Goal: Find specific page/section

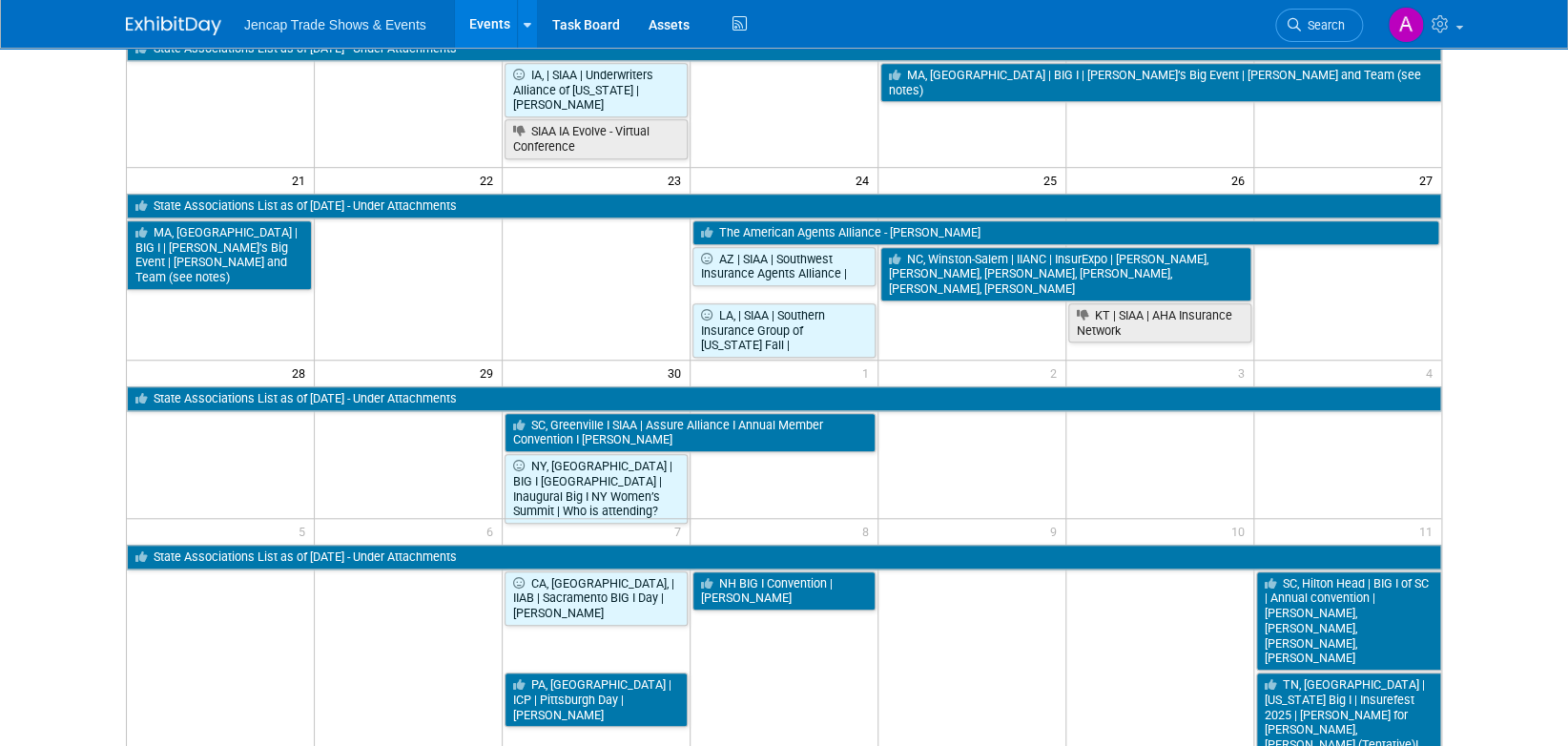
scroll to position [619, 0]
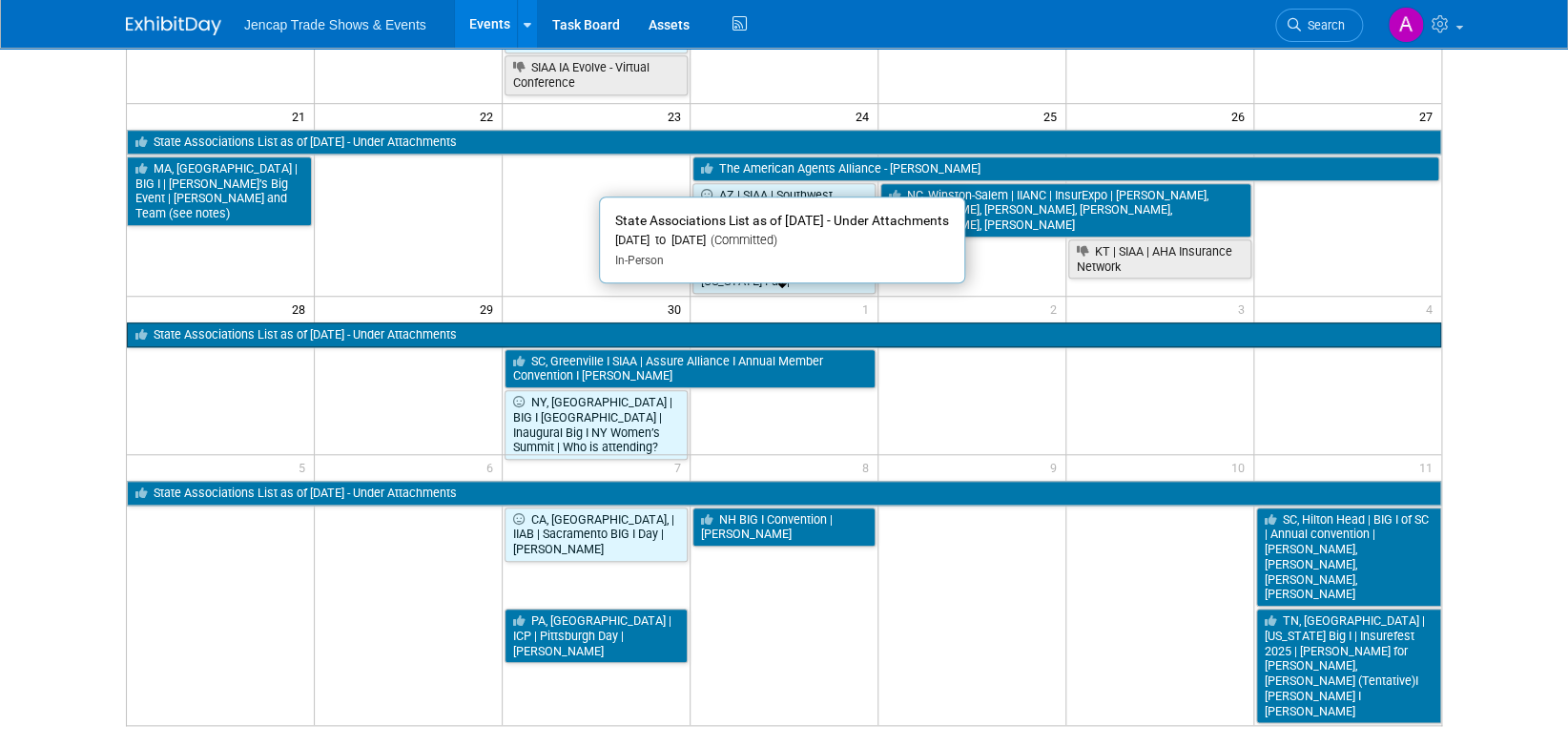
click at [488, 322] on link "State Associations List as of [DATE] - Under Attachments" at bounding box center [784, 335] width 1314 height 25
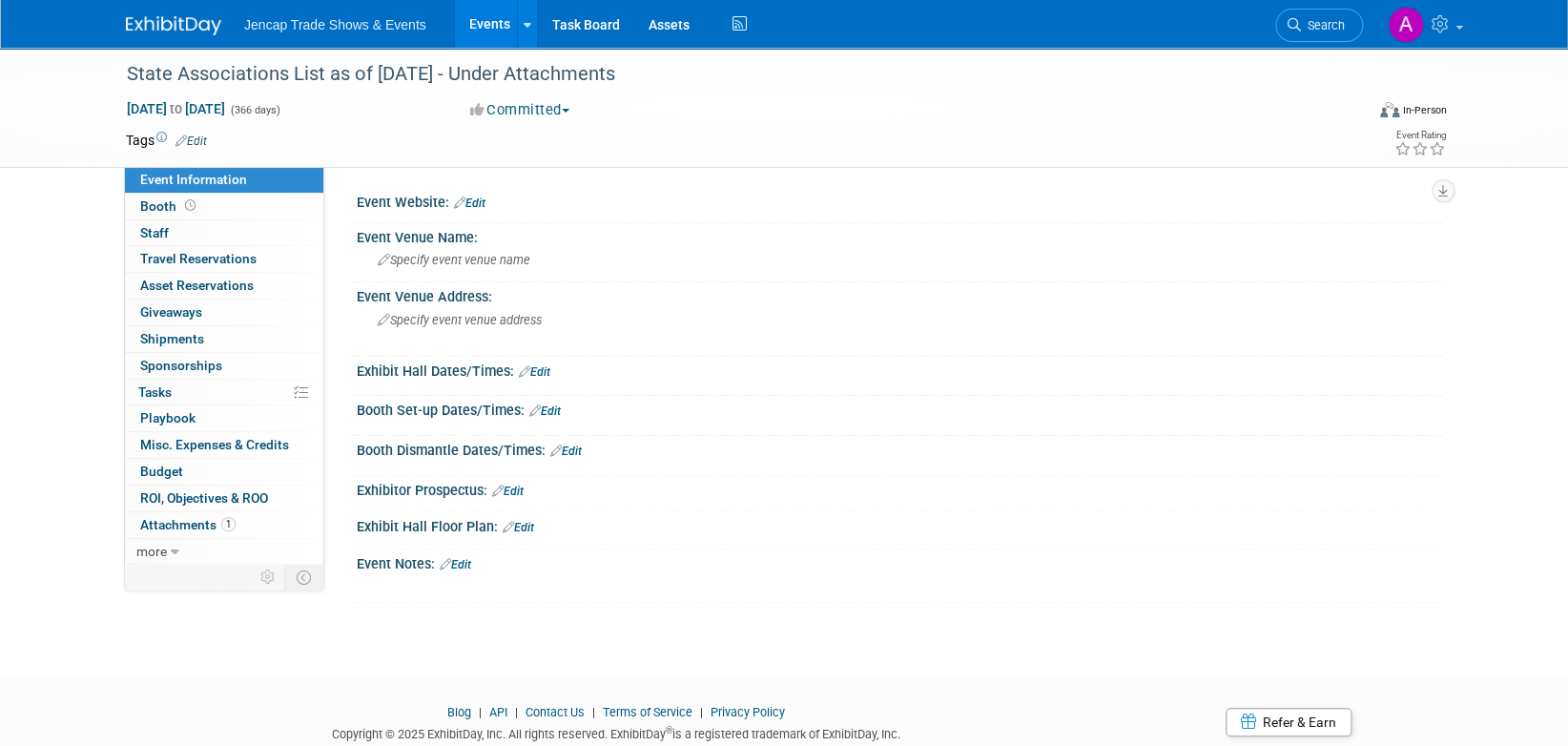
click at [146, 29] on img at bounding box center [173, 26] width 96 height 19
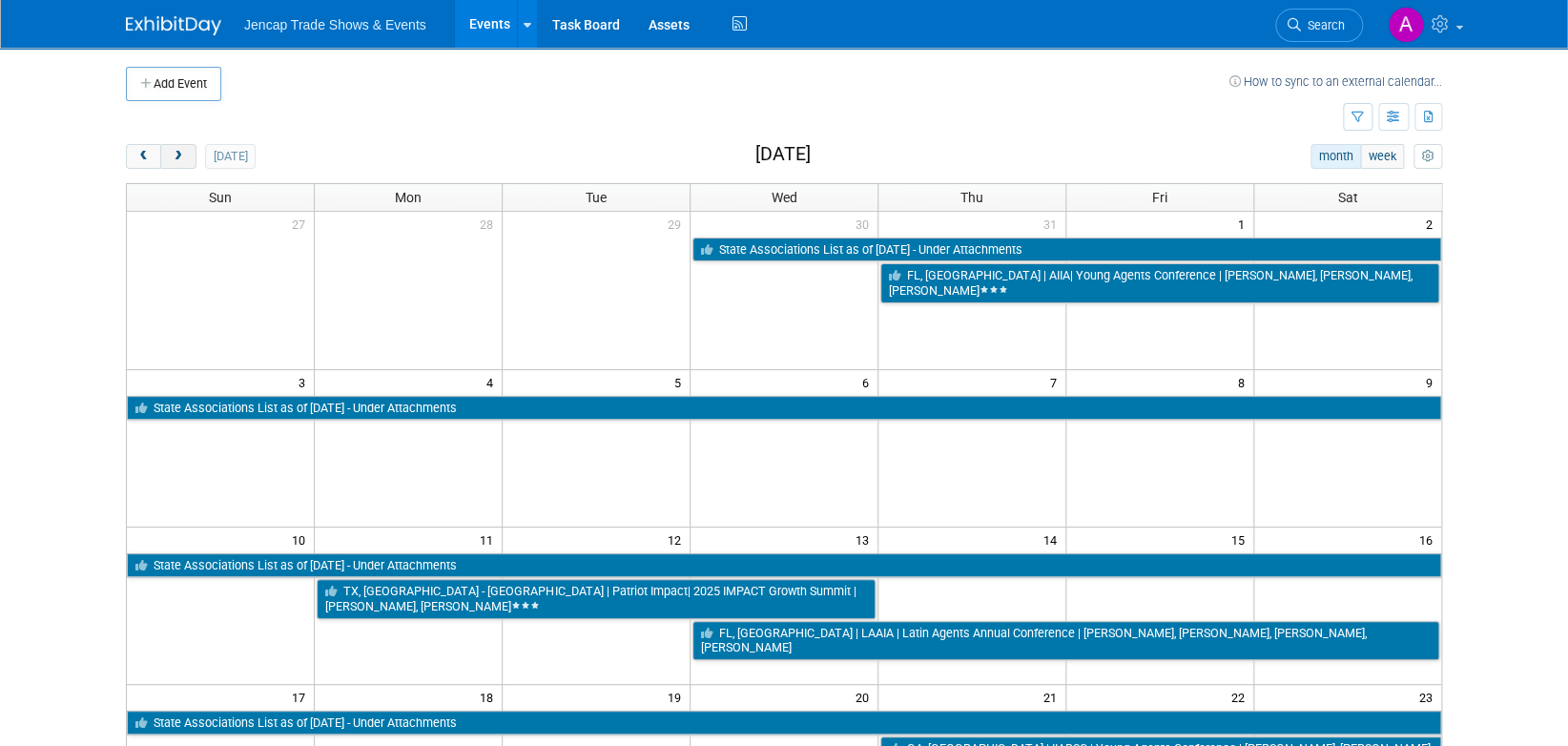
click at [176, 157] on span "next" at bounding box center [178, 156] width 14 height 13
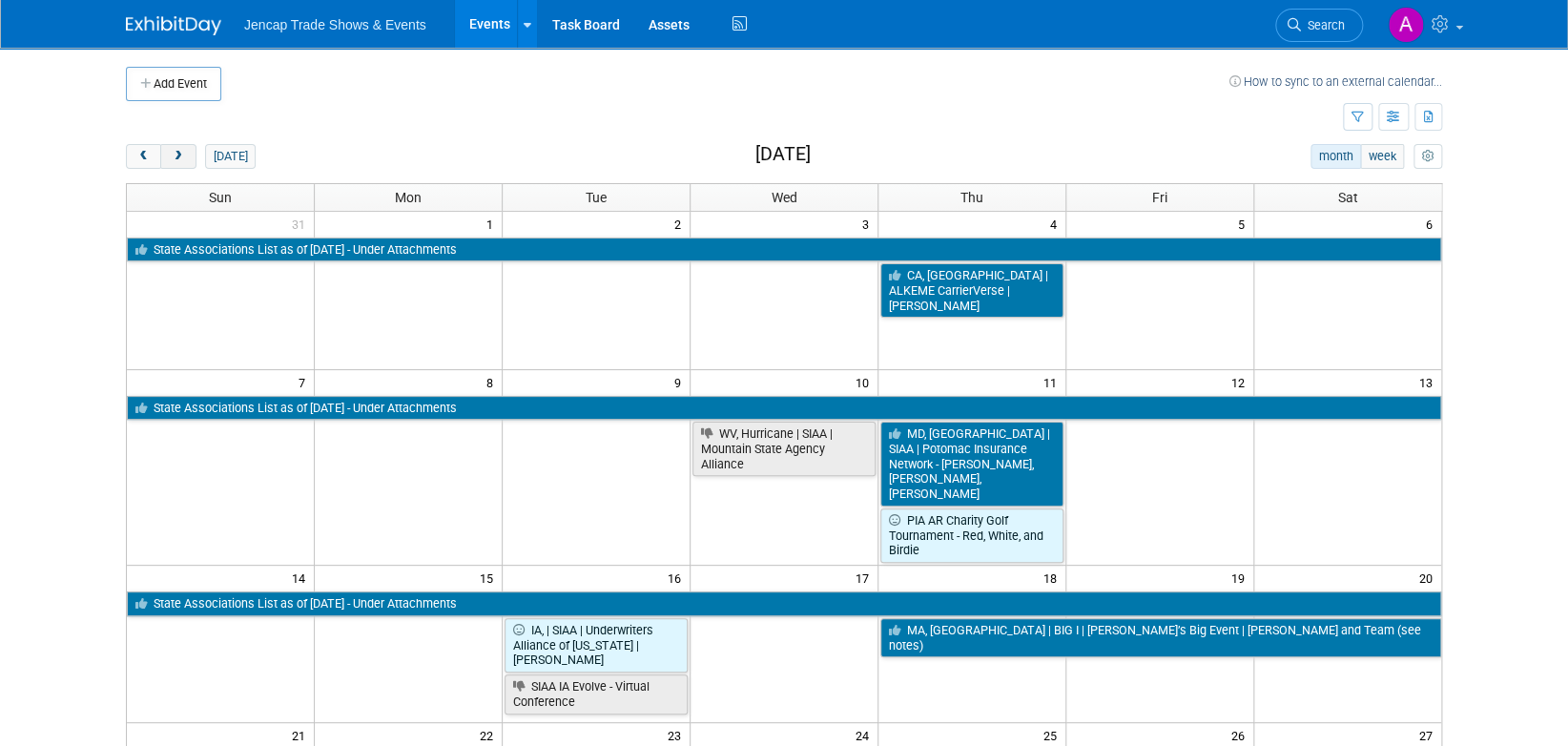
click at [176, 157] on span "next" at bounding box center [178, 156] width 14 height 13
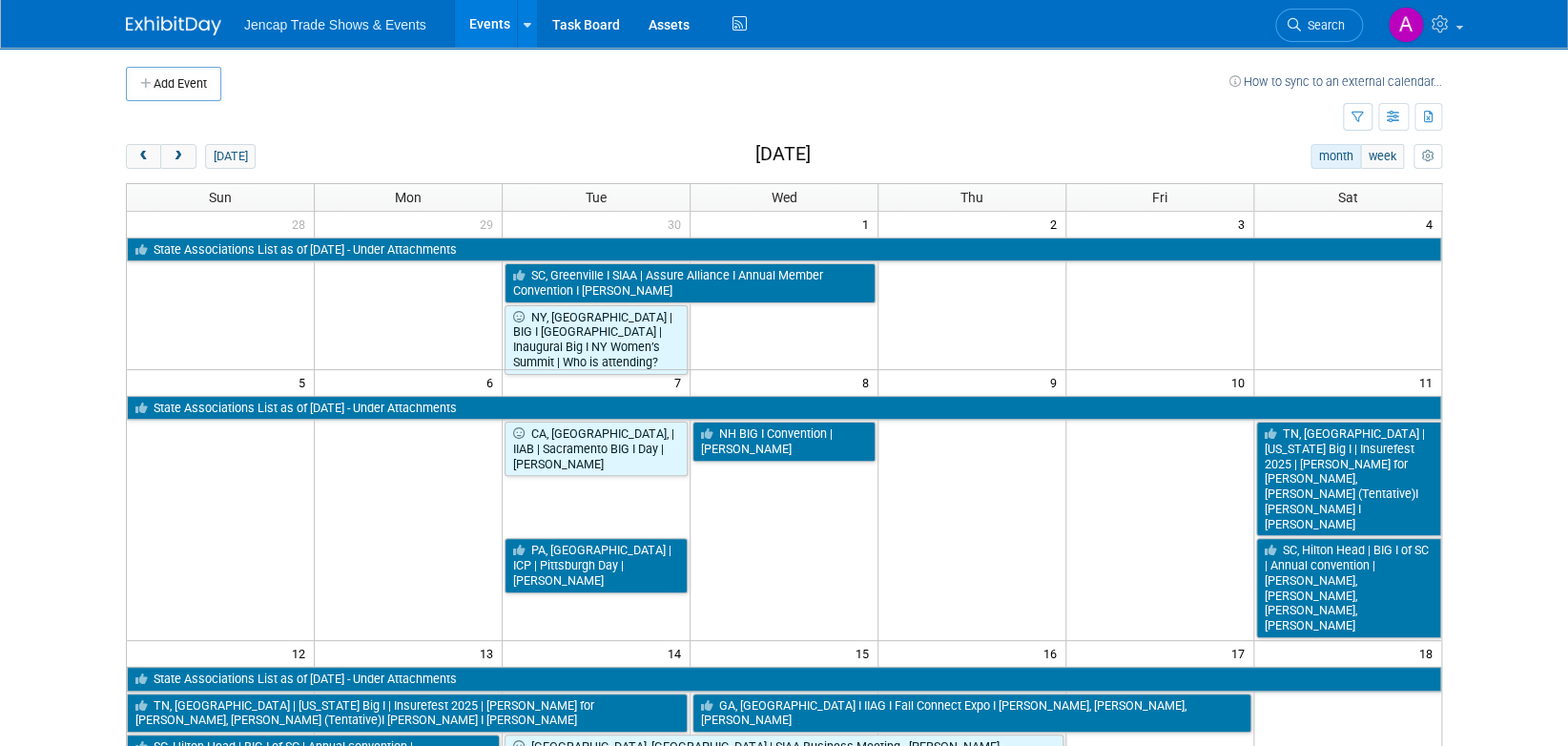
scroll to position [187, 0]
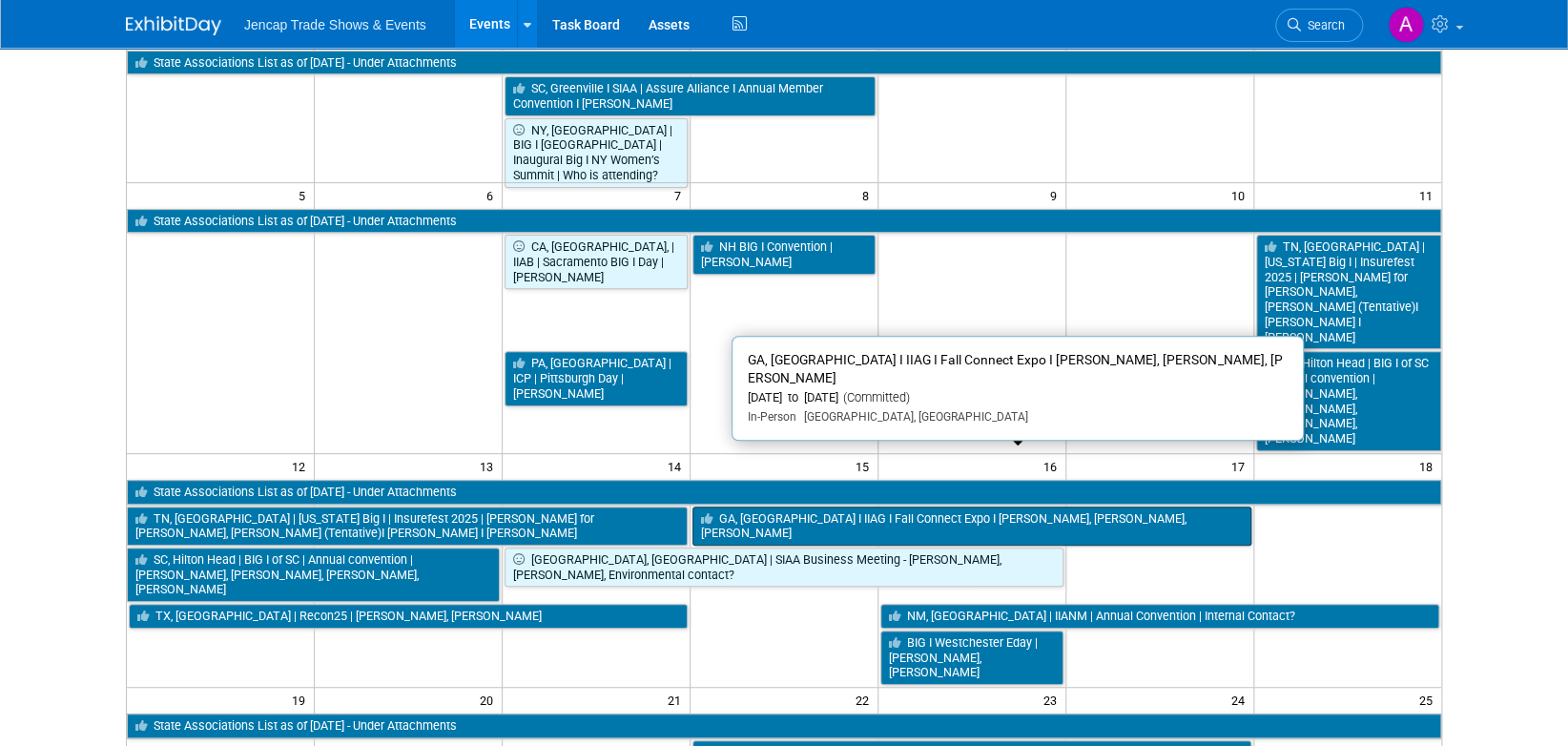
click at [782, 507] on link "GA, Athens I IIAG I Fall Connect Expo I Allison, Ava Edmondson, Charlie Hawk" at bounding box center [972, 526] width 559 height 40
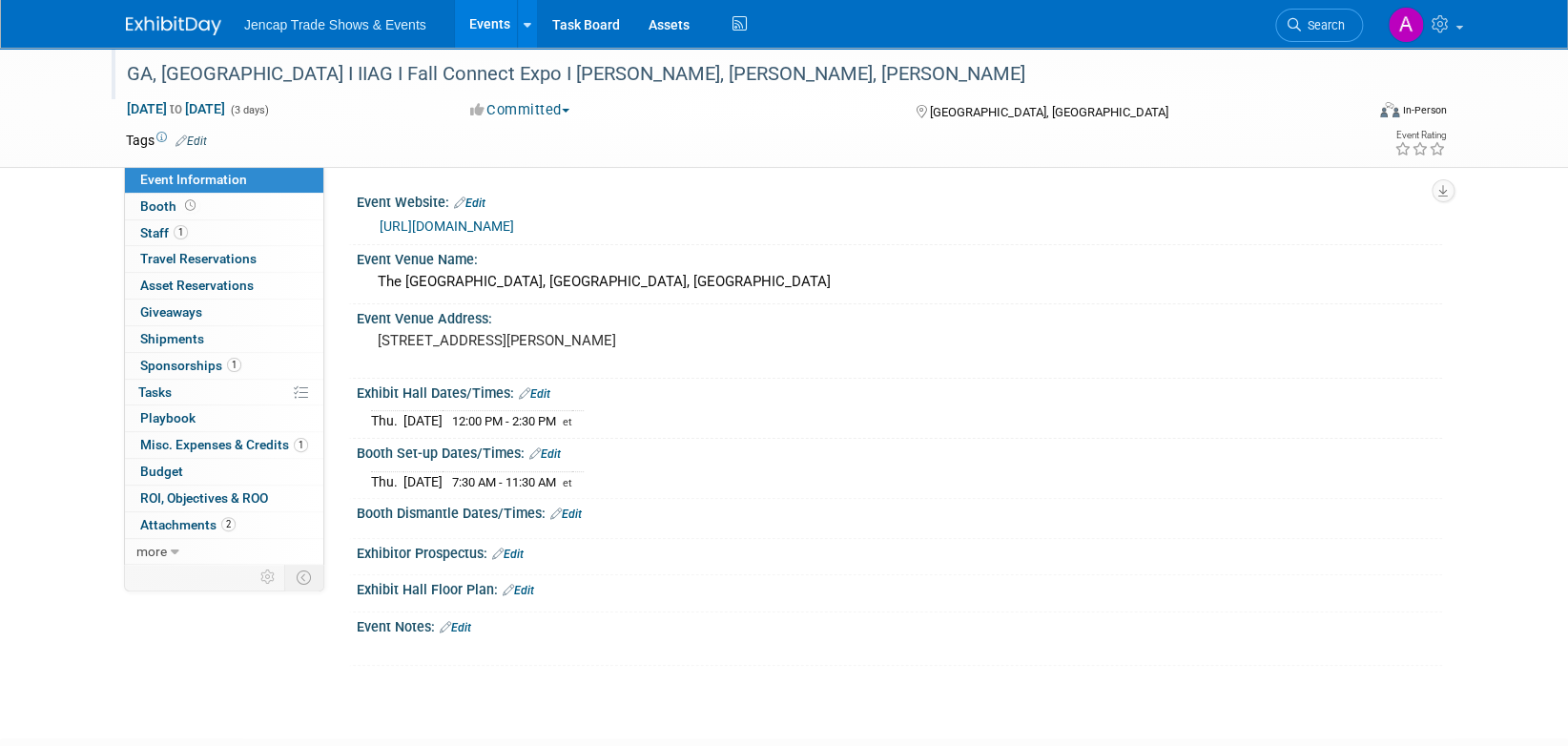
click at [771, 70] on div "GA, Athens I IIAG I Fall Connect Expo I Allison, Ava Edmondson, Charlie Hawk" at bounding box center [728, 74] width 1214 height 35
